Goal: Information Seeking & Learning: Learn about a topic

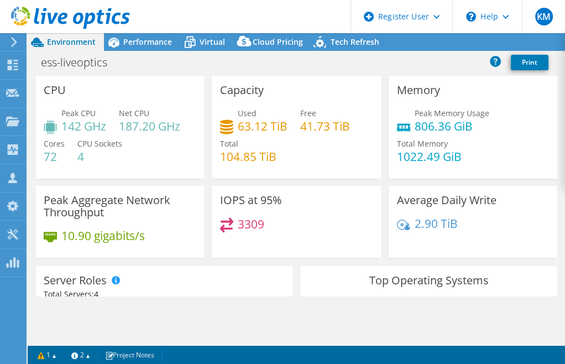
select select "USEast"
select select "USD"
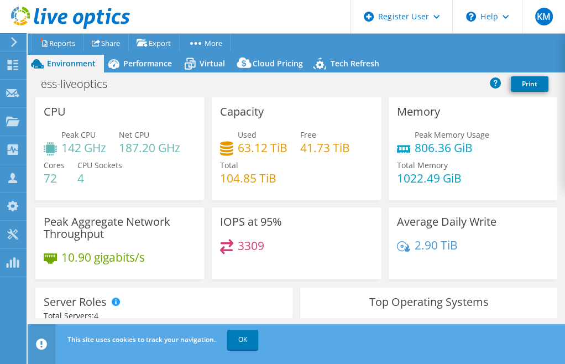
click at [130, 75] on div "ess-liveoptics Print" at bounding box center [296, 84] width 537 height 20
click at [129, 65] on span "Performance" at bounding box center [147, 63] width 49 height 11
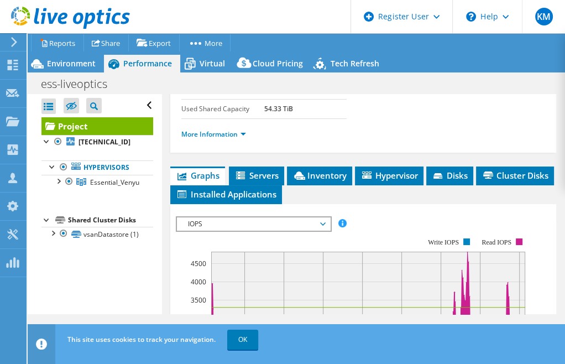
click at [237, 230] on span "IOPS" at bounding box center [253, 223] width 142 height 13
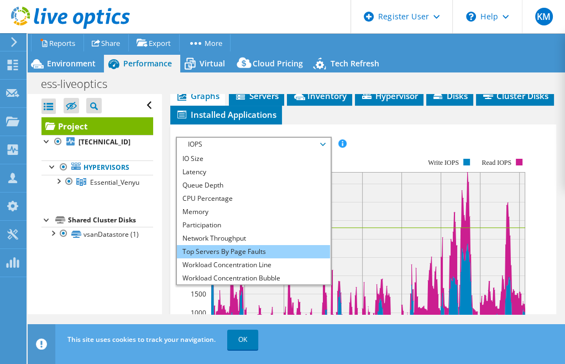
scroll to position [35, 0]
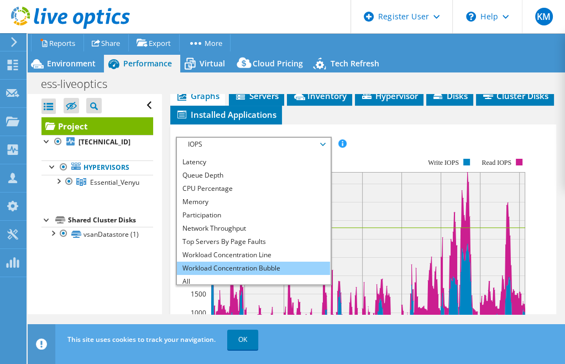
click at [230, 275] on li "Workload Concentration Bubble" at bounding box center [253, 267] width 153 height 13
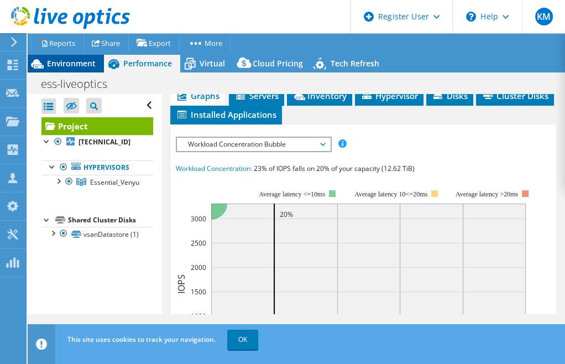
click at [92, 60] on span "Environment" at bounding box center [71, 63] width 49 height 11
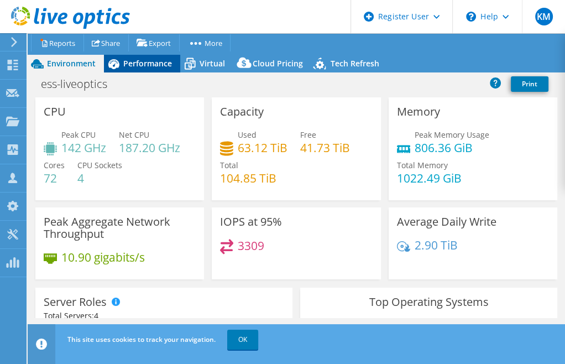
click at [130, 66] on span "Performance" at bounding box center [147, 63] width 49 height 11
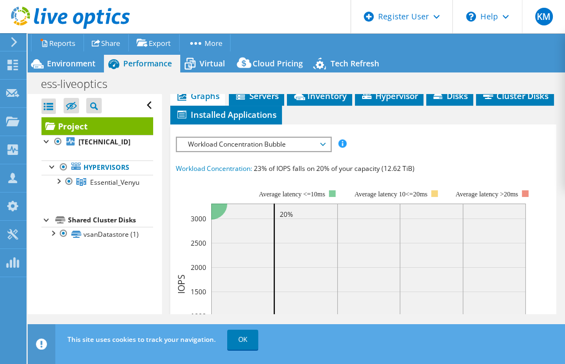
scroll to position [315, 0]
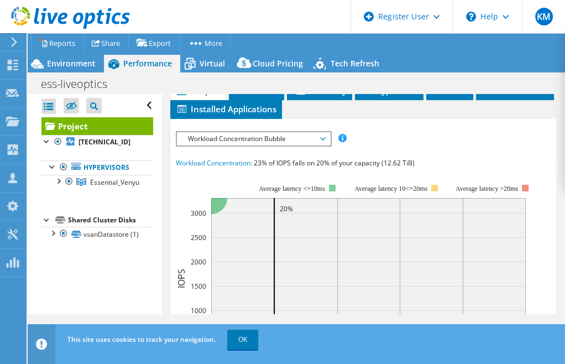
click at [229, 145] on span "Workload Concentration Bubble" at bounding box center [253, 138] width 142 height 13
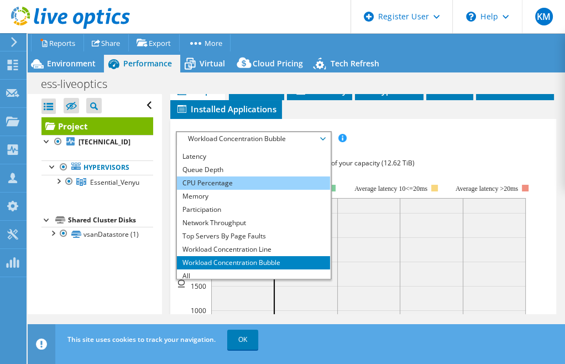
click at [199, 190] on li "CPU Percentage" at bounding box center [253, 182] width 153 height 13
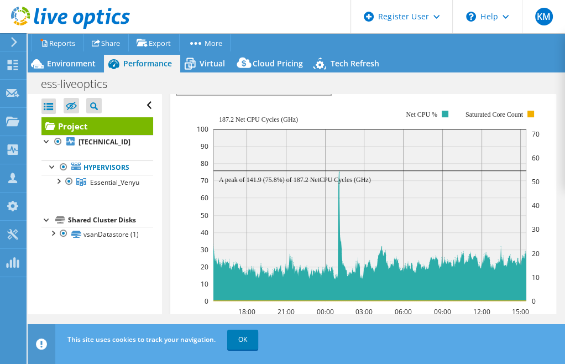
scroll to position [367, 0]
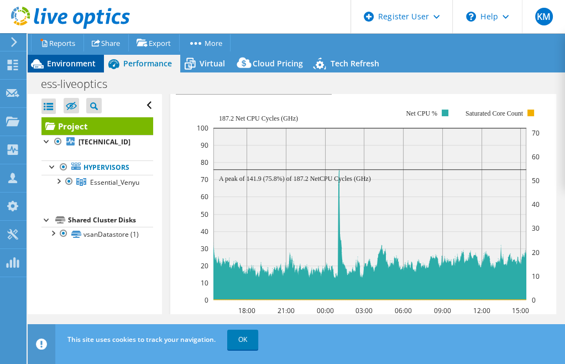
click at [76, 65] on span "Environment" at bounding box center [71, 63] width 49 height 11
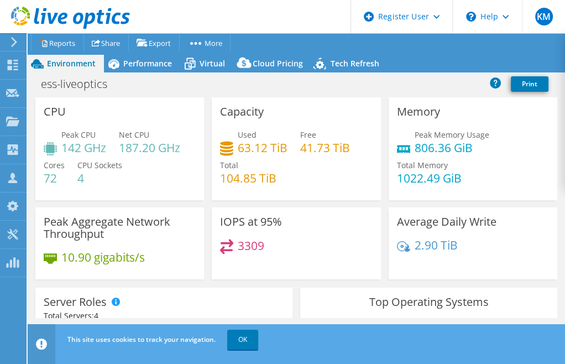
scroll to position [44, 0]
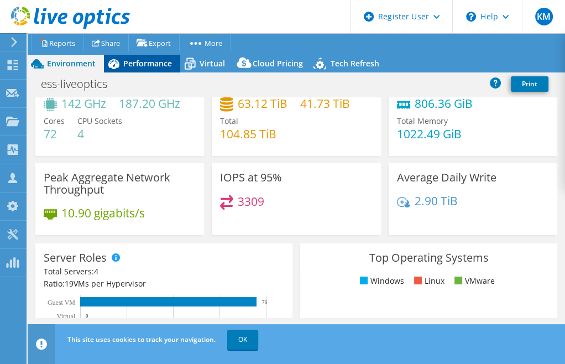
click at [141, 67] on span "Performance" at bounding box center [147, 63] width 49 height 11
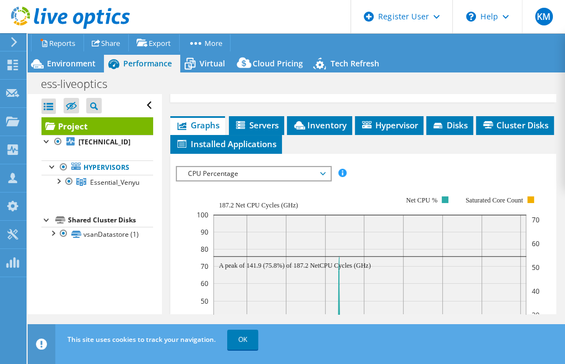
scroll to position [281, 0]
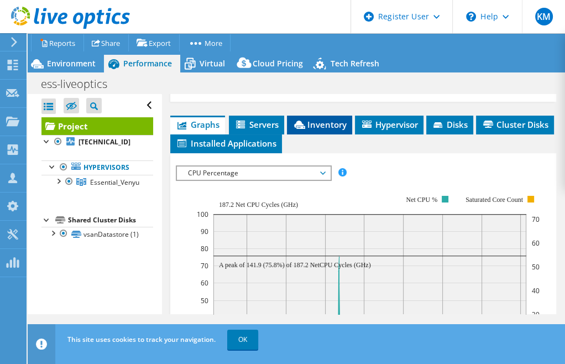
click at [312, 134] on li "Inventory" at bounding box center [319, 125] width 65 height 19
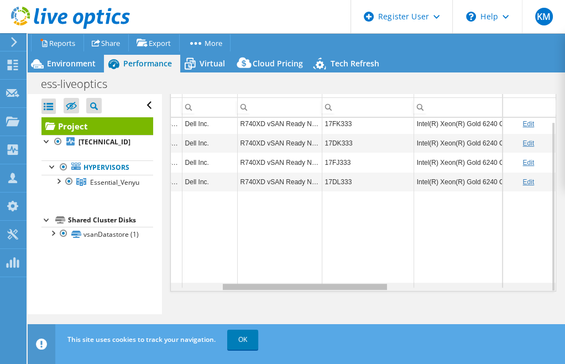
scroll to position [4, 233]
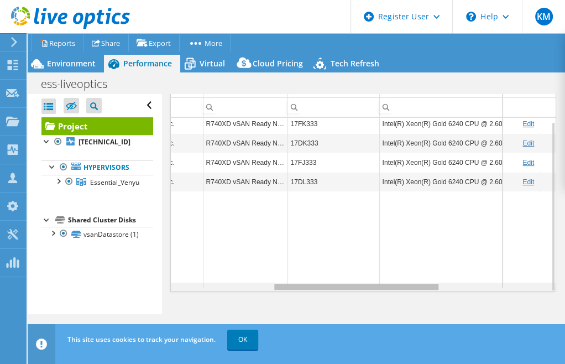
drag, startPoint x: 304, startPoint y: 285, endPoint x: 414, endPoint y: 283, distance: 110.0
click at [414, 283] on body "KM Dell User [PERSON_NAME] [PERSON_NAME][EMAIL_ADDRESS][DOMAIN_NAME] Dell My Pr…" at bounding box center [282, 182] width 565 height 364
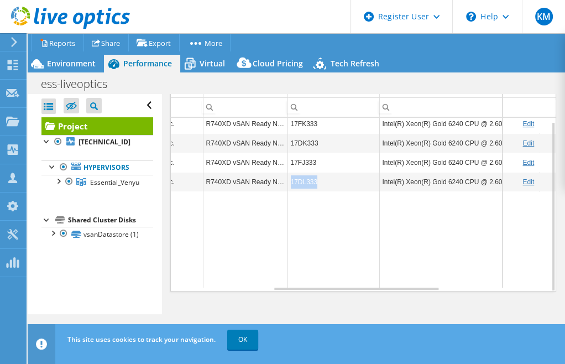
copy tr "17DL333"
drag, startPoint x: 317, startPoint y: 179, endPoint x: 286, endPoint y: 184, distance: 30.8
click at [286, 184] on tr "[TECHNICAL_ID] Hypervisor VMware ESXi 7.0.3 build-23794027 Dell Inc. R740XD vSA…" at bounding box center [366, 181] width 857 height 19
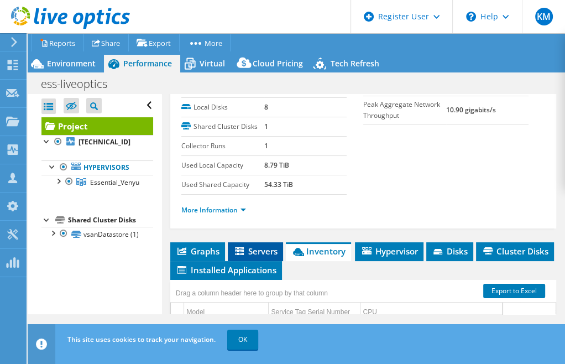
scroll to position [155, 0]
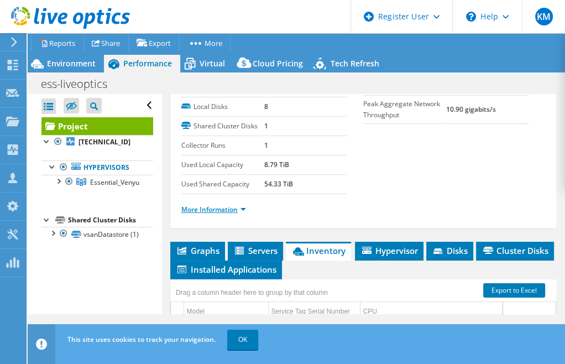
click at [217, 214] on link "More Information" at bounding box center [213, 209] width 65 height 9
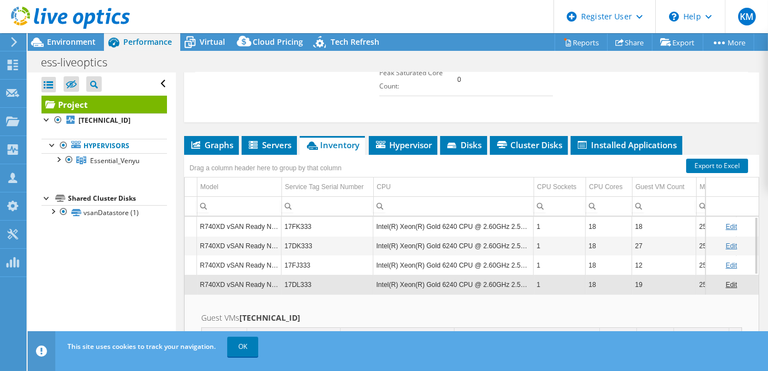
scroll to position [455, 0]
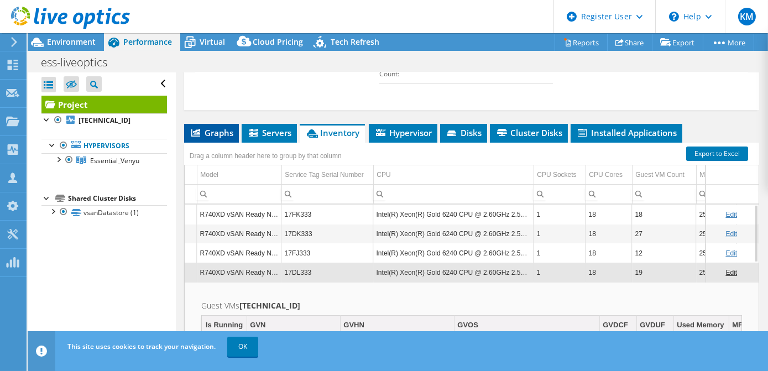
click at [219, 131] on span "Graphs" at bounding box center [212, 132] width 44 height 11
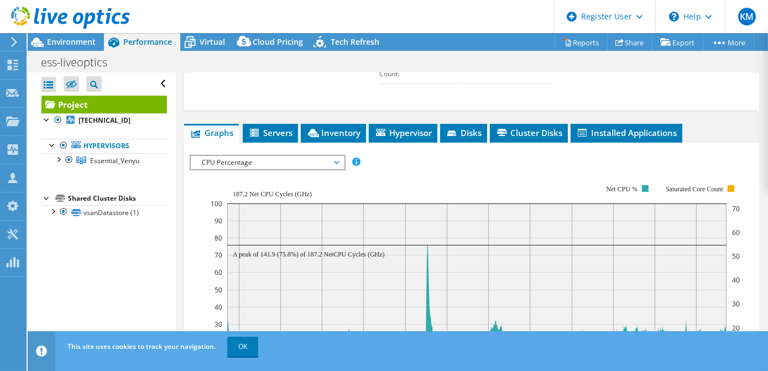
scroll to position [476, 0]
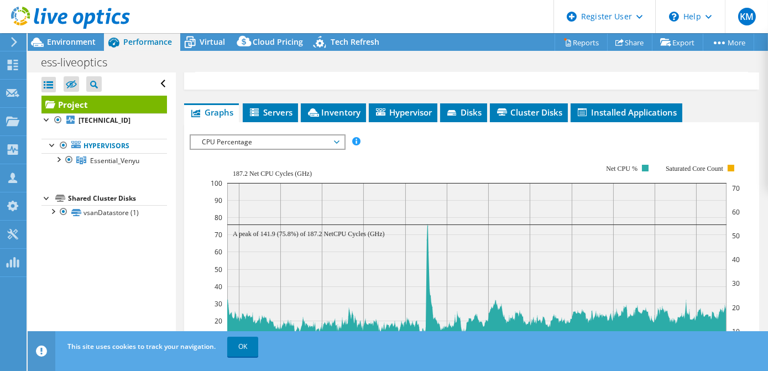
click at [310, 122] on div "IOPS Disk Throughput IO Size Latency Queue Depth CPU Percentage Memory Page Fau…" at bounding box center [472, 321] width 564 height 398
click at [308, 136] on span "CPU Percentage" at bounding box center [267, 141] width 142 height 13
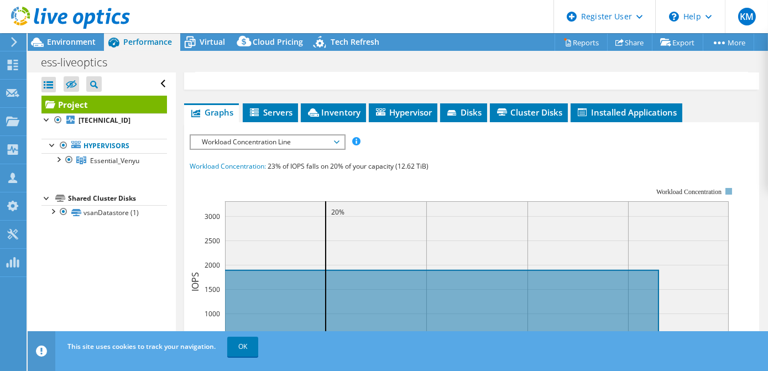
drag, startPoint x: 275, startPoint y: 246, endPoint x: 230, endPoint y: 140, distance: 114.9
click at [230, 140] on span "Workload Concentration Line" at bounding box center [267, 141] width 142 height 13
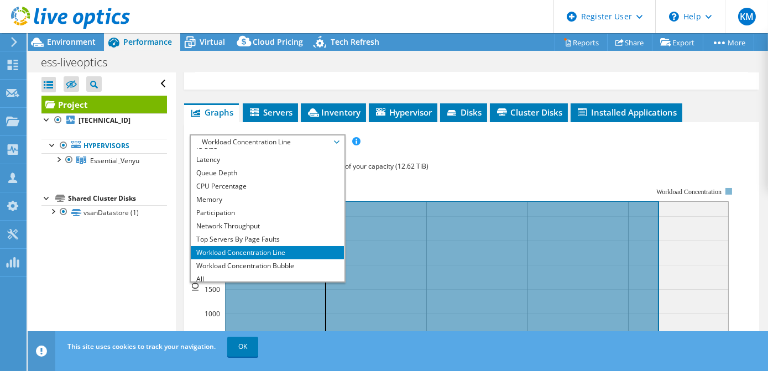
click at [412, 208] on icon at bounding box center [477, 281] width 504 height 161
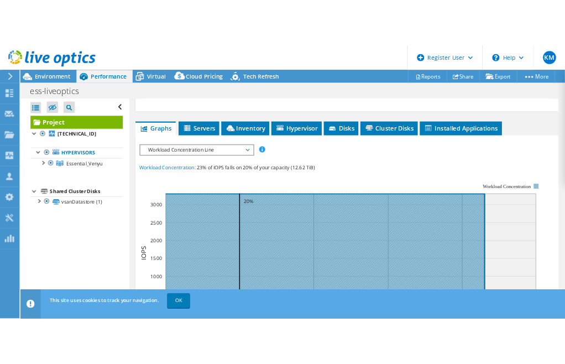
scroll to position [506, 0]
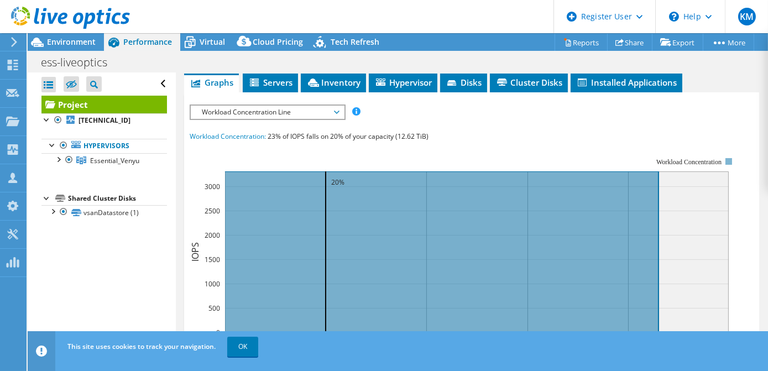
click at [310, 106] on span "Workload Concentration Line" at bounding box center [267, 112] width 142 height 13
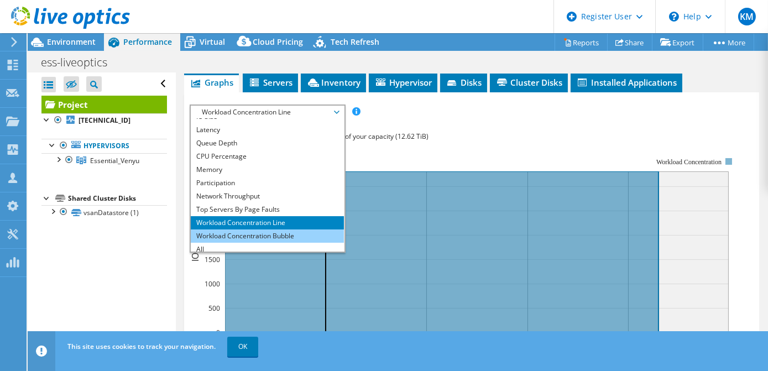
click at [281, 229] on li "Workload Concentration Bubble" at bounding box center [267, 235] width 153 height 13
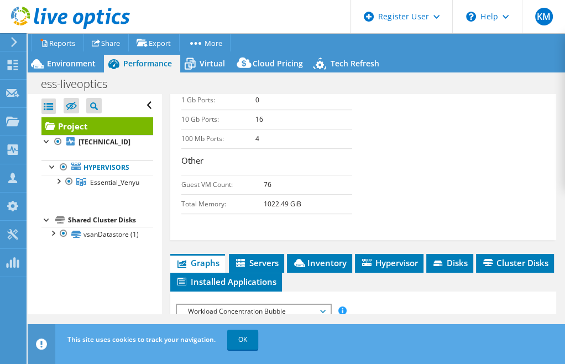
scroll to position [685, 0]
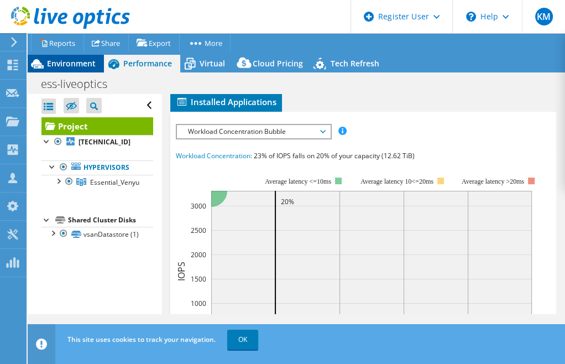
click at [77, 61] on span "Environment" at bounding box center [71, 63] width 49 height 11
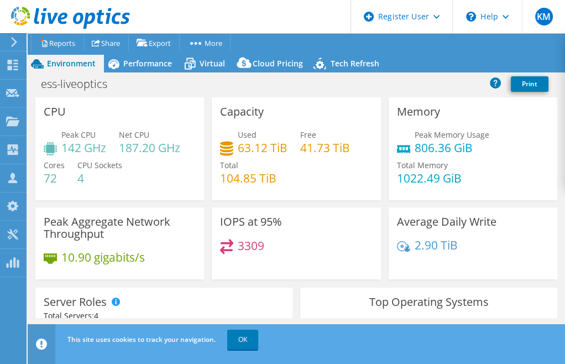
scroll to position [696, 0]
drag, startPoint x: 137, startPoint y: 59, endPoint x: 117, endPoint y: 59, distance: 19.9
drag, startPoint x: 117, startPoint y: 59, endPoint x: 75, endPoint y: 77, distance: 45.5
click at [75, 78] on h1 "ess-liveoptics" at bounding box center [80, 84] width 88 height 12
click at [155, 67] on span "Performance" at bounding box center [147, 63] width 49 height 11
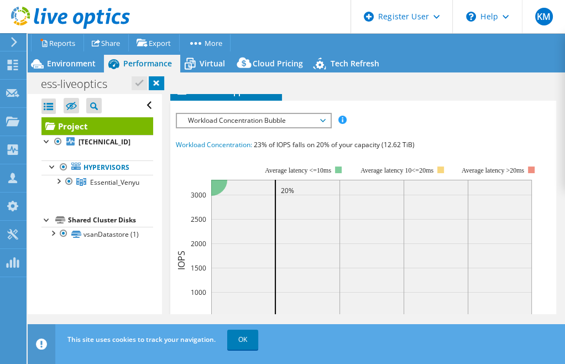
scroll to position [685, 0]
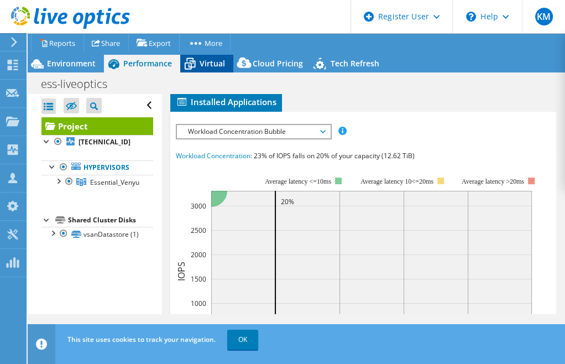
click at [208, 67] on span "Virtual" at bounding box center [212, 63] width 25 height 11
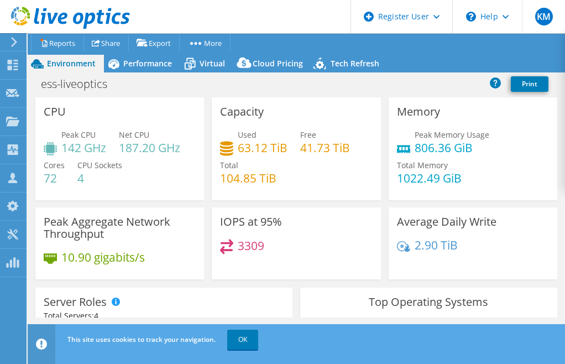
select select "USEast"
select select "USD"
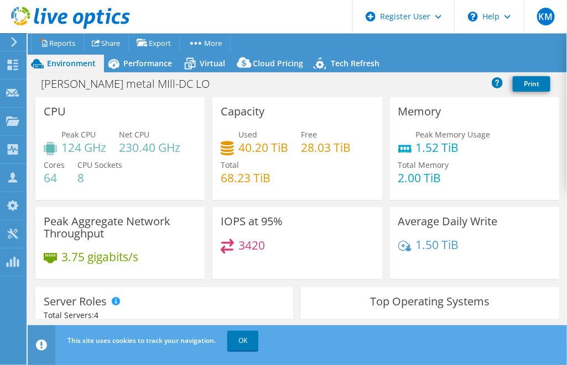
click at [162, 246] on div "Peak Aggregate Network Throughput 3.75 gigabits/s" at bounding box center [119, 243] width 169 height 72
click at [258, 88] on div "McElroy metal MIll-DC LO Print" at bounding box center [297, 84] width 539 height 20
click at [137, 70] on div "Performance" at bounding box center [142, 64] width 76 height 18
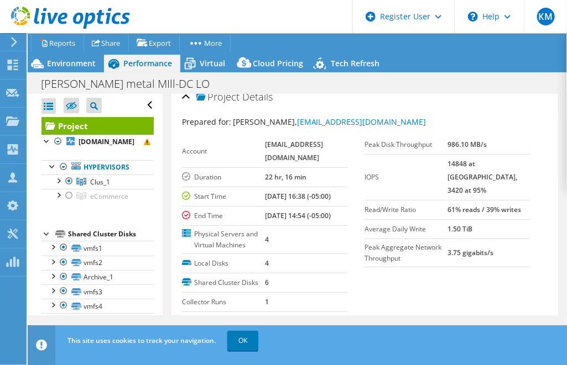
scroll to position [146, 0]
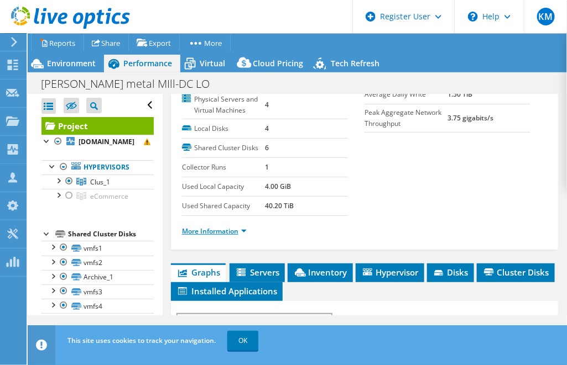
click at [206, 230] on link "More Information" at bounding box center [214, 231] width 65 height 9
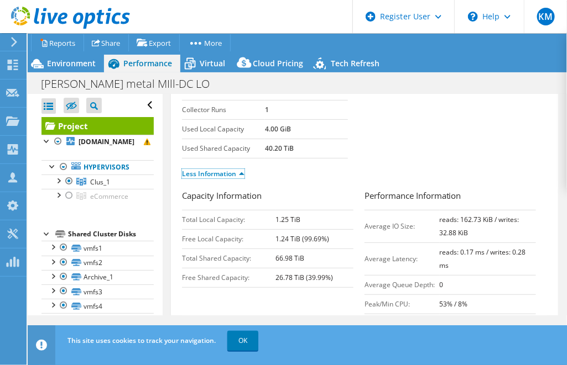
scroll to position [209, 0]
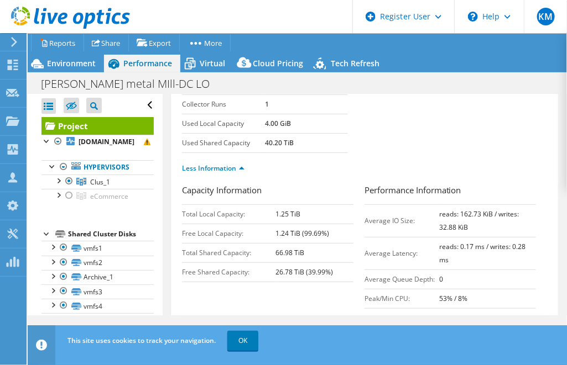
click at [180, 156] on div "Project Details Prepared for: Jeremy Peeler, jpeeler@McElroyMetal.com Account j…" at bounding box center [364, 217] width 387 height 665
click at [193, 184] on div "Less Information" at bounding box center [364, 168] width 365 height 31
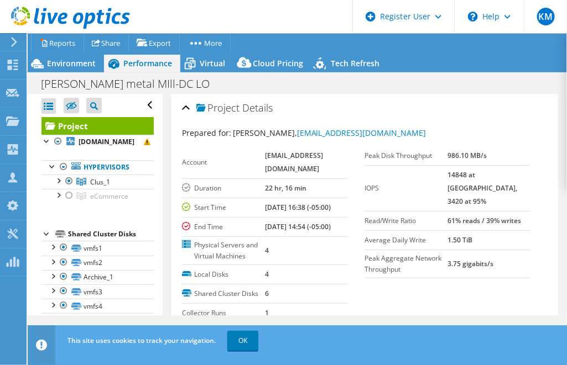
scroll to position [1, 0]
click at [193, 114] on h2 "Project Details" at bounding box center [227, 107] width 91 height 22
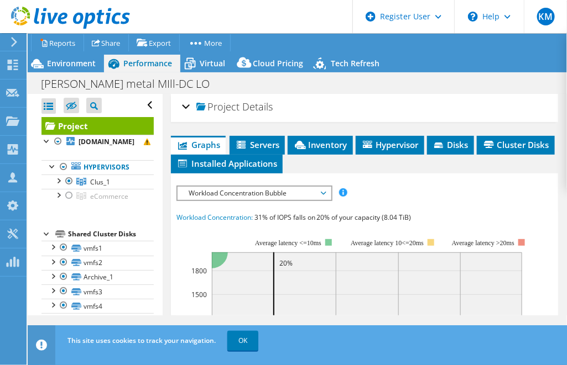
click at [193, 114] on h2 "Project Details" at bounding box center [227, 107] width 91 height 22
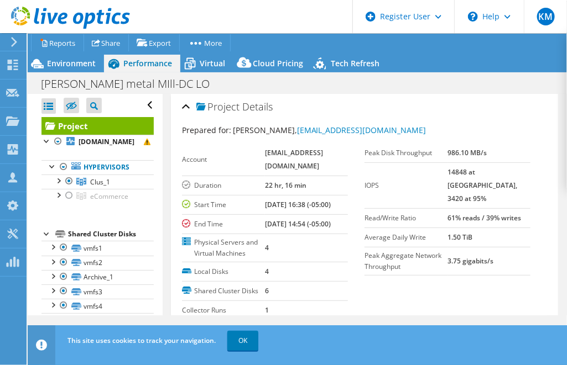
scroll to position [0, 0]
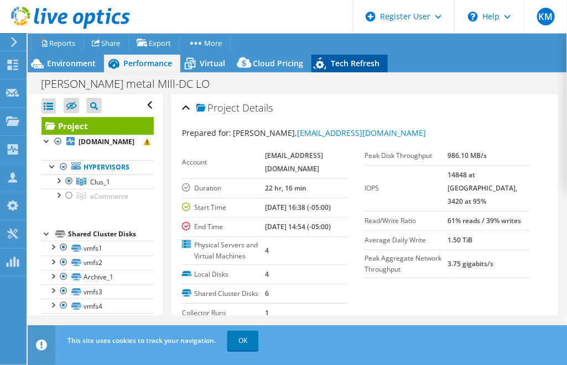
click at [346, 58] on span "Tech Refresh" at bounding box center [355, 63] width 49 height 11
